Goal: Find specific page/section: Find specific page/section

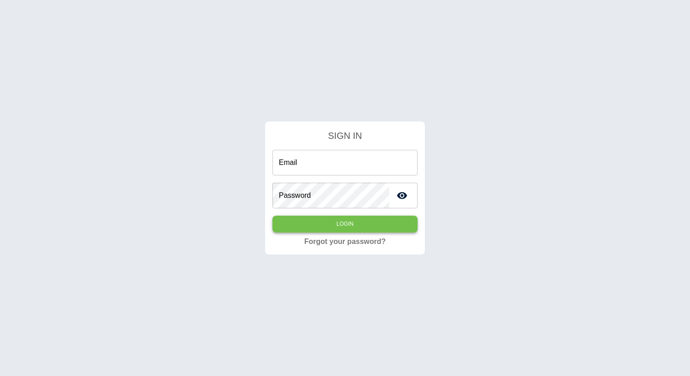
type input "**********"
click at [321, 225] on button "Login" at bounding box center [344, 223] width 145 height 17
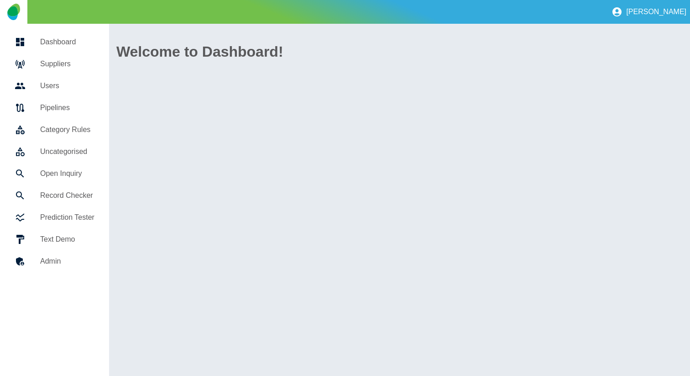
click at [82, 62] on h5 "Suppliers" at bounding box center [67, 63] width 54 height 11
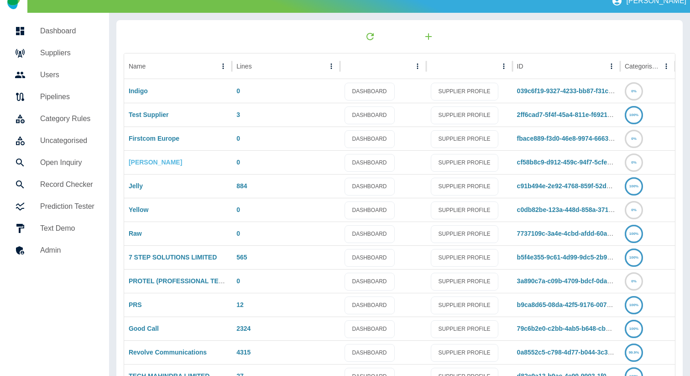
scroll to position [15, 0]
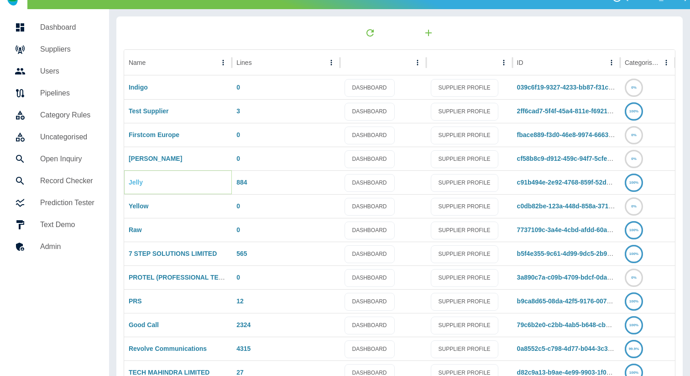
click at [136, 183] on link "Jelly" at bounding box center [136, 181] width 14 height 7
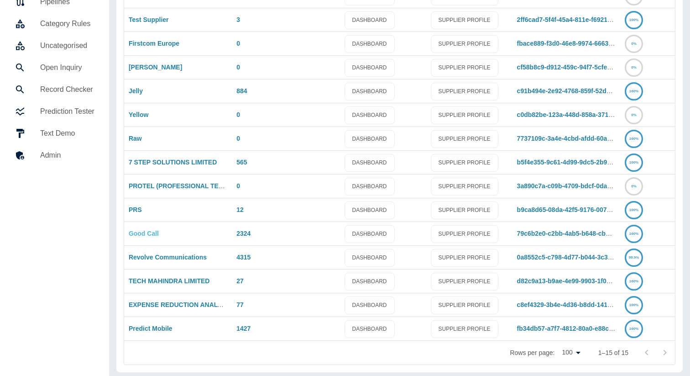
scroll to position [110, 0]
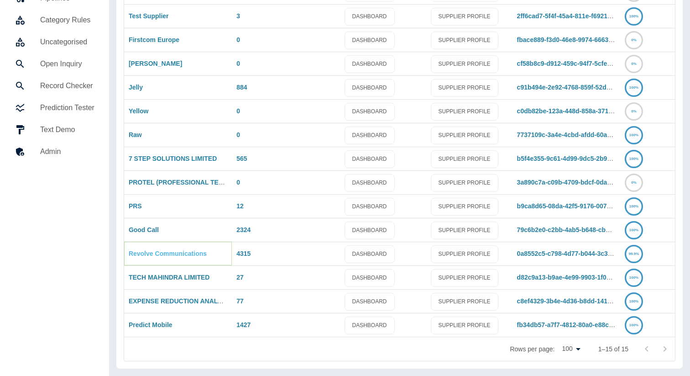
click at [136, 255] on link "Revolve Communications" at bounding box center [168, 253] width 78 height 7
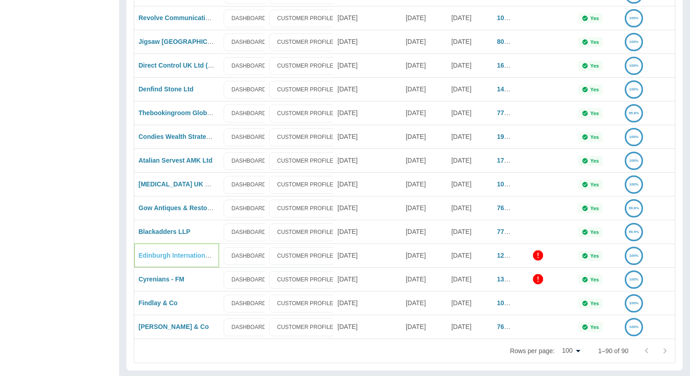
scroll to position [1907, 0]
click at [149, 257] on link "Edinburgh International Festival" at bounding box center [188, 255] width 98 height 7
